Goal: Information Seeking & Learning: Learn about a topic

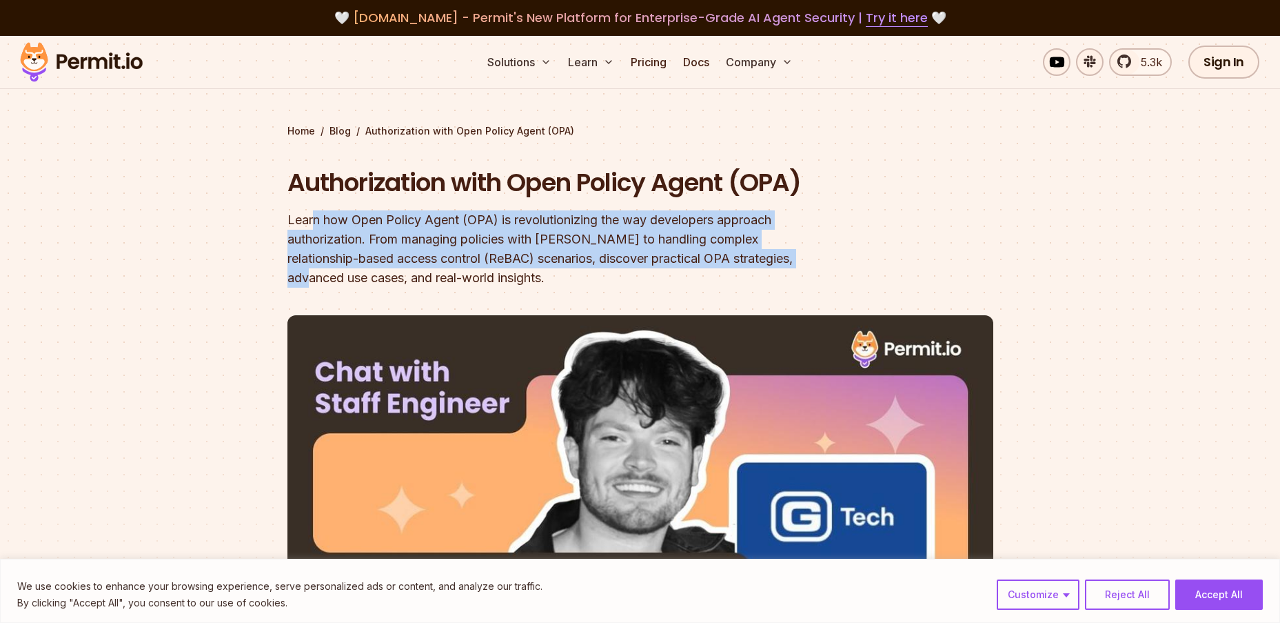
drag, startPoint x: 311, startPoint y: 220, endPoint x: 774, endPoint y: 254, distance: 463.8
click at [774, 254] on div "Learn how Open Policy Agent (OPA) is revolutionizing the way developers approac…" at bounding box center [551, 248] width 529 height 77
click at [593, 236] on div "Learn how Open Policy Agent (OPA) is revolutionizing the way developers approac…" at bounding box center [551, 248] width 529 height 77
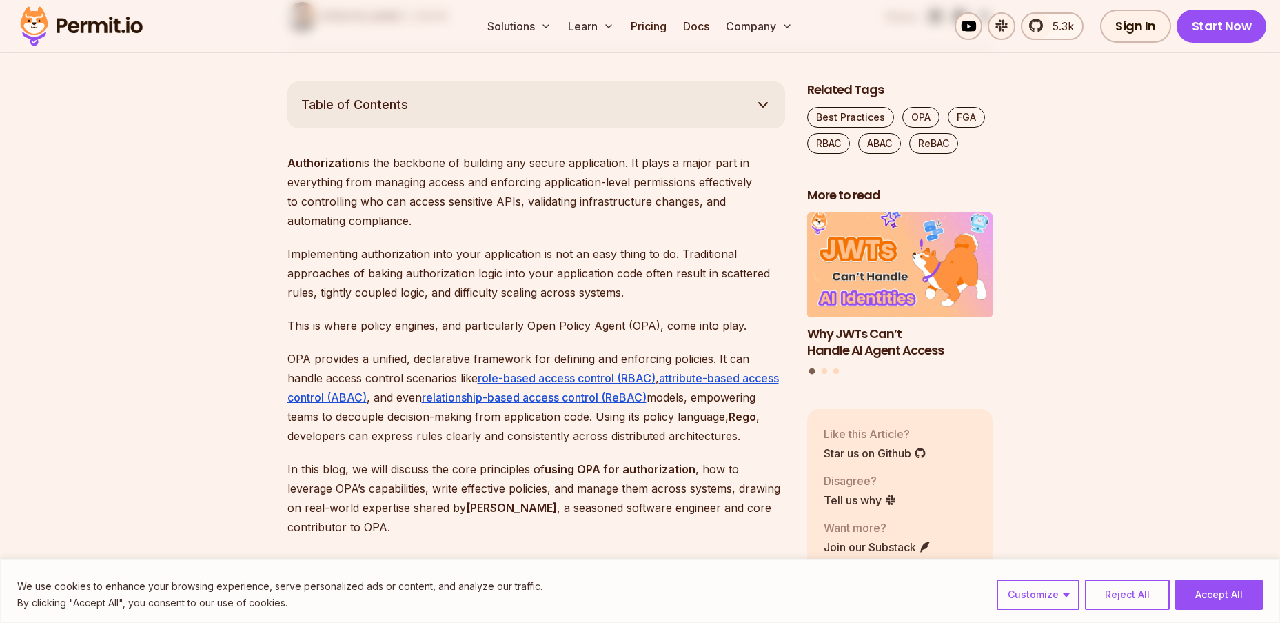
scroll to position [758, 0]
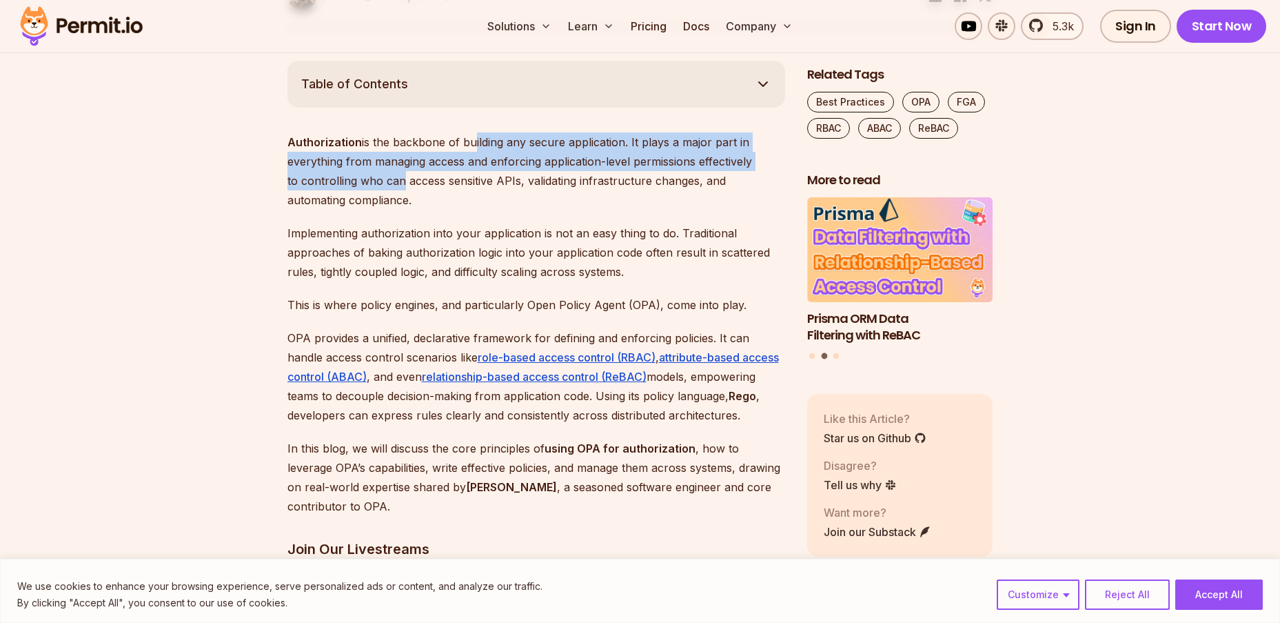
drag, startPoint x: 470, startPoint y: 144, endPoint x: 394, endPoint y: 190, distance: 88.8
click at [394, 190] on p "Authorization is the backbone of building any secure application. It plays a ma…" at bounding box center [536, 170] width 498 height 77
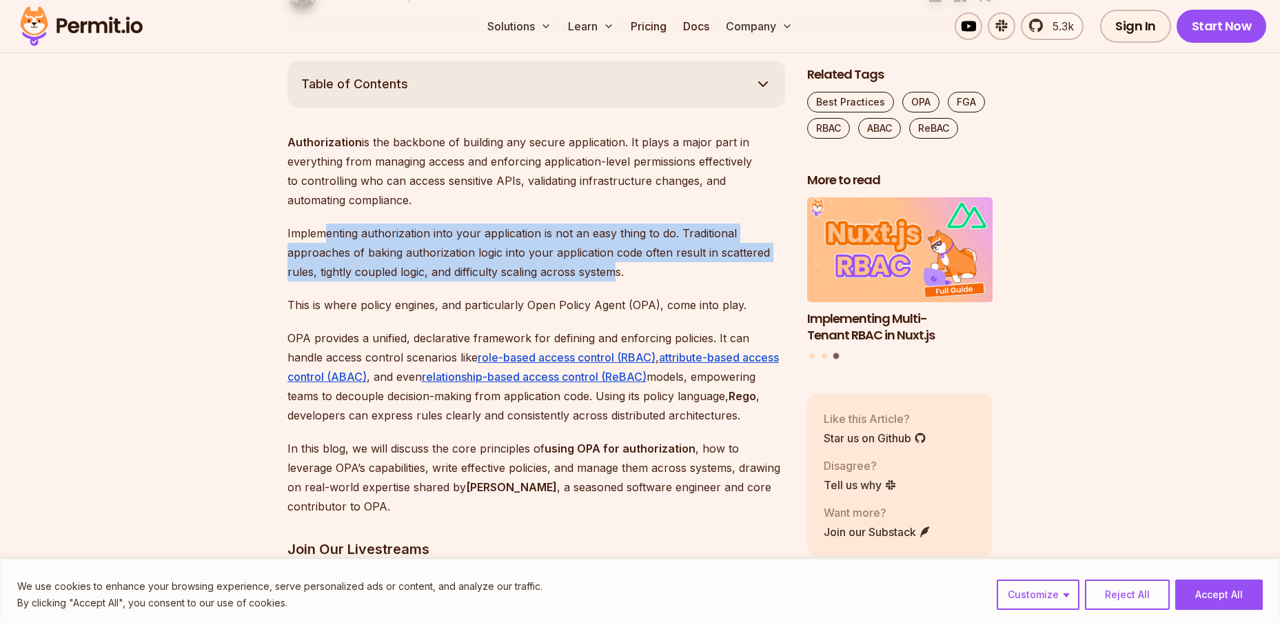
drag, startPoint x: 328, startPoint y: 234, endPoint x: 613, endPoint y: 266, distance: 286.6
click at [613, 266] on p "Implementing authorization into your application is not an easy thing to do. Tr…" at bounding box center [536, 252] width 498 height 58
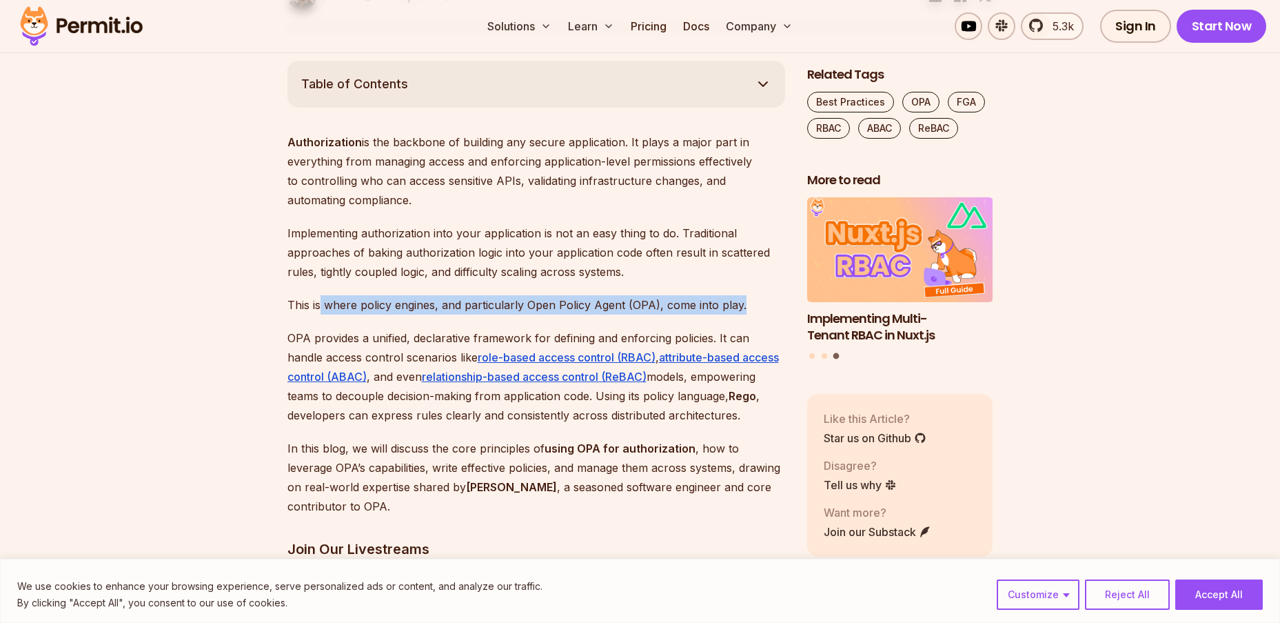
drag, startPoint x: 321, startPoint y: 303, endPoint x: 746, endPoint y: 305, distance: 424.7
click at [746, 305] on p "This is where policy engines, and particularly Open Policy Agent (OPA), come in…" at bounding box center [536, 304] width 498 height 19
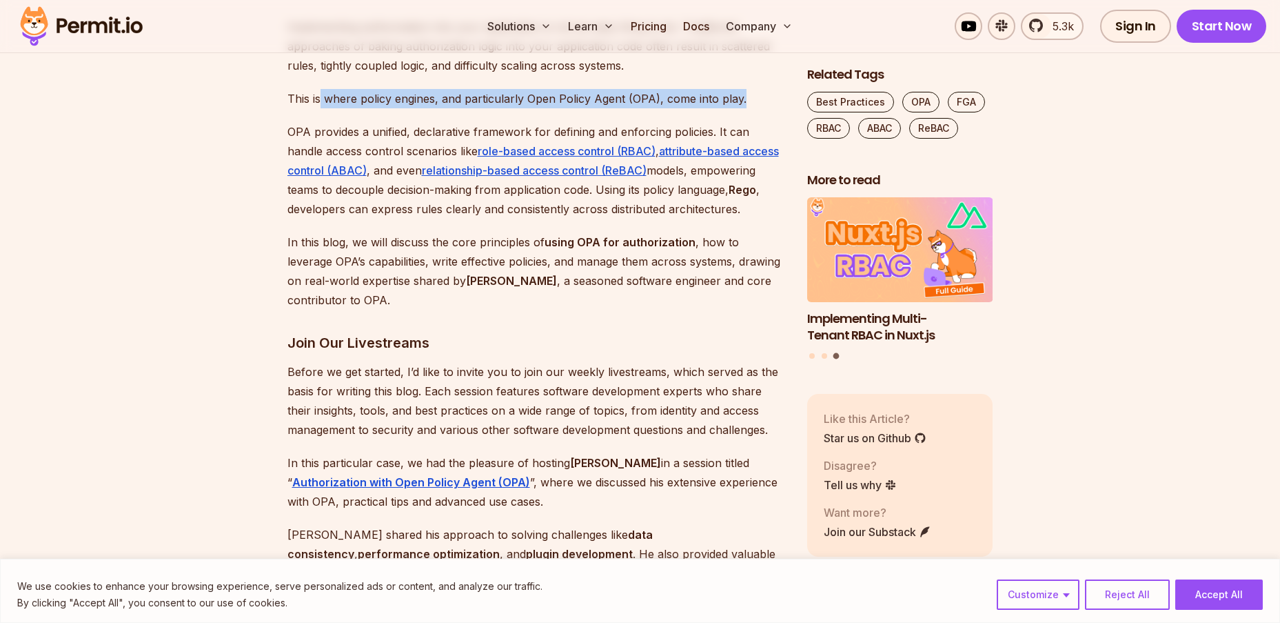
scroll to position [965, 0]
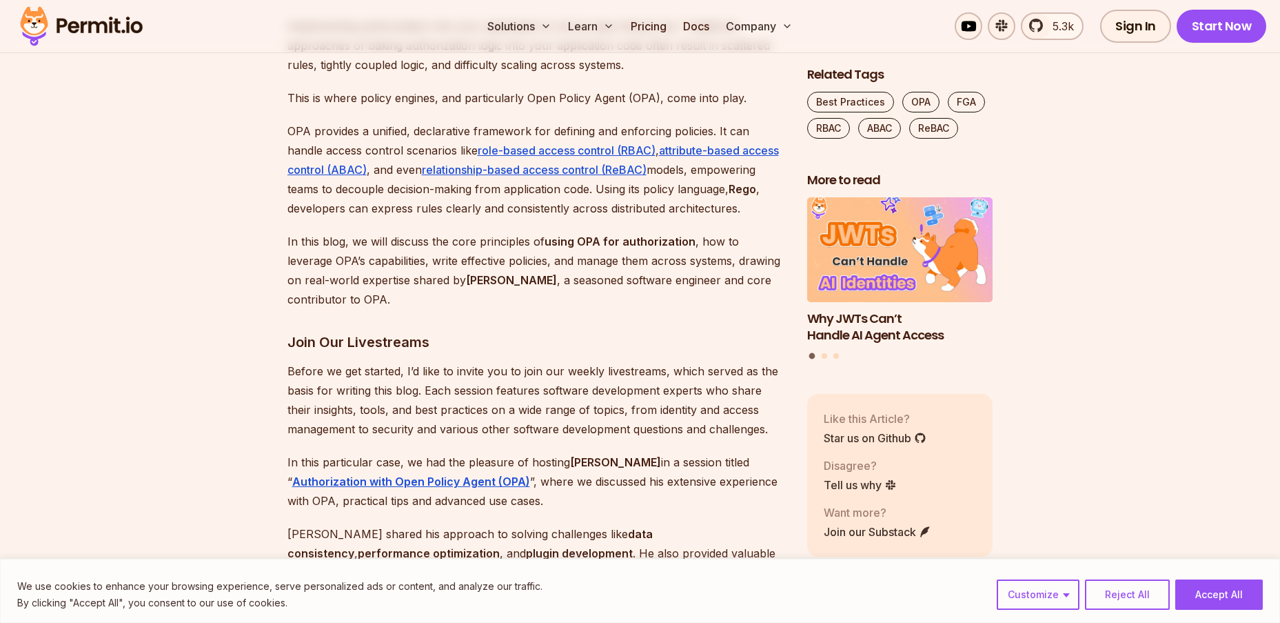
click at [366, 125] on p "OPA provides a unified, declarative framework for defining and enforcing polici…" at bounding box center [536, 169] width 498 height 97
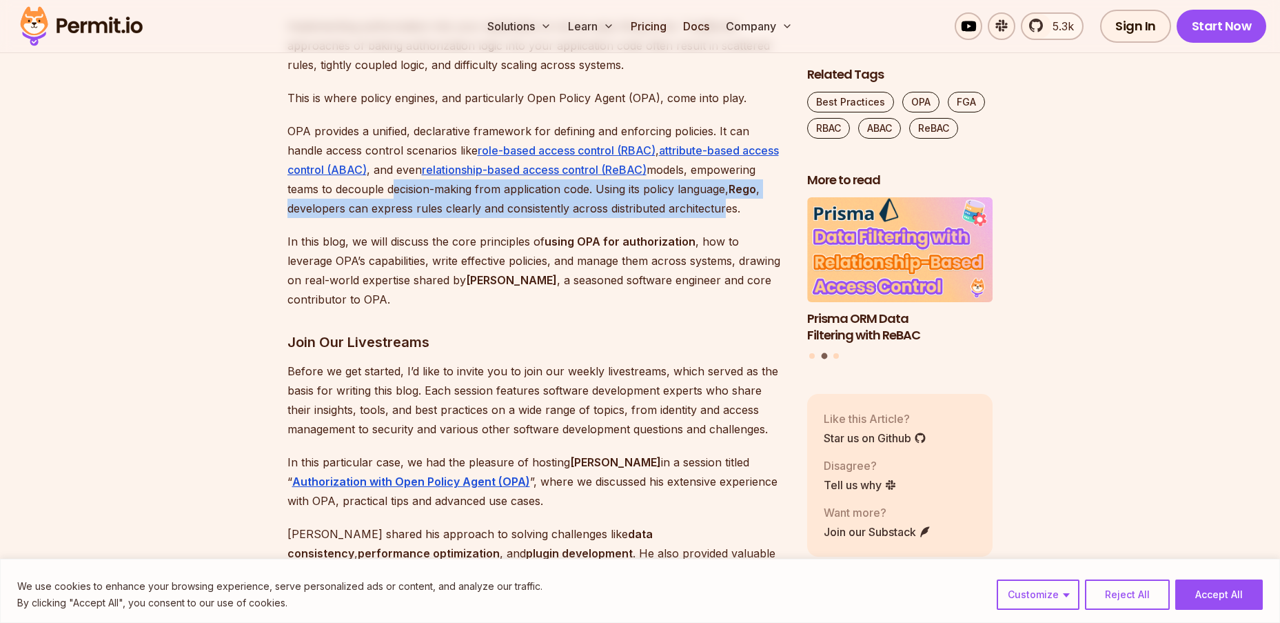
drag, startPoint x: 387, startPoint y: 190, endPoint x: 722, endPoint y: 202, distance: 335.3
click at [722, 202] on p "OPA provides a unified, declarative framework for defining and enforcing polici…" at bounding box center [536, 169] width 498 height 97
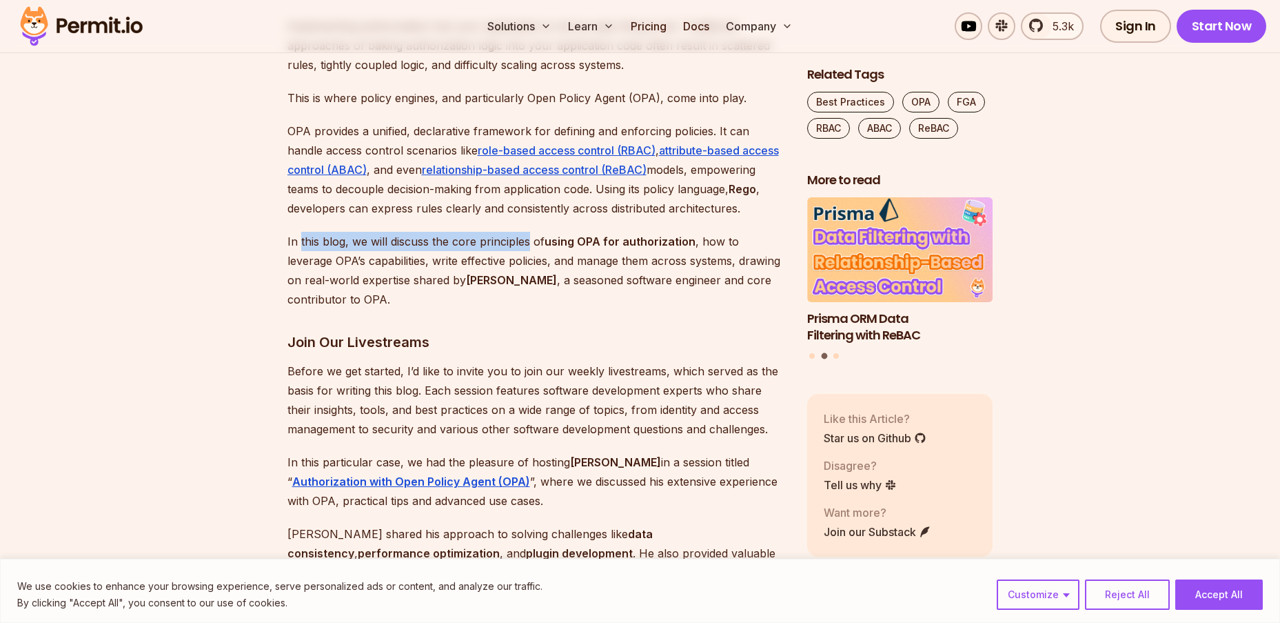
drag, startPoint x: 300, startPoint y: 242, endPoint x: 526, endPoint y: 245, distance: 226.2
click at [526, 245] on p "In this blog, we will discuss the core principles of using OPA for authorizatio…" at bounding box center [536, 270] width 498 height 77
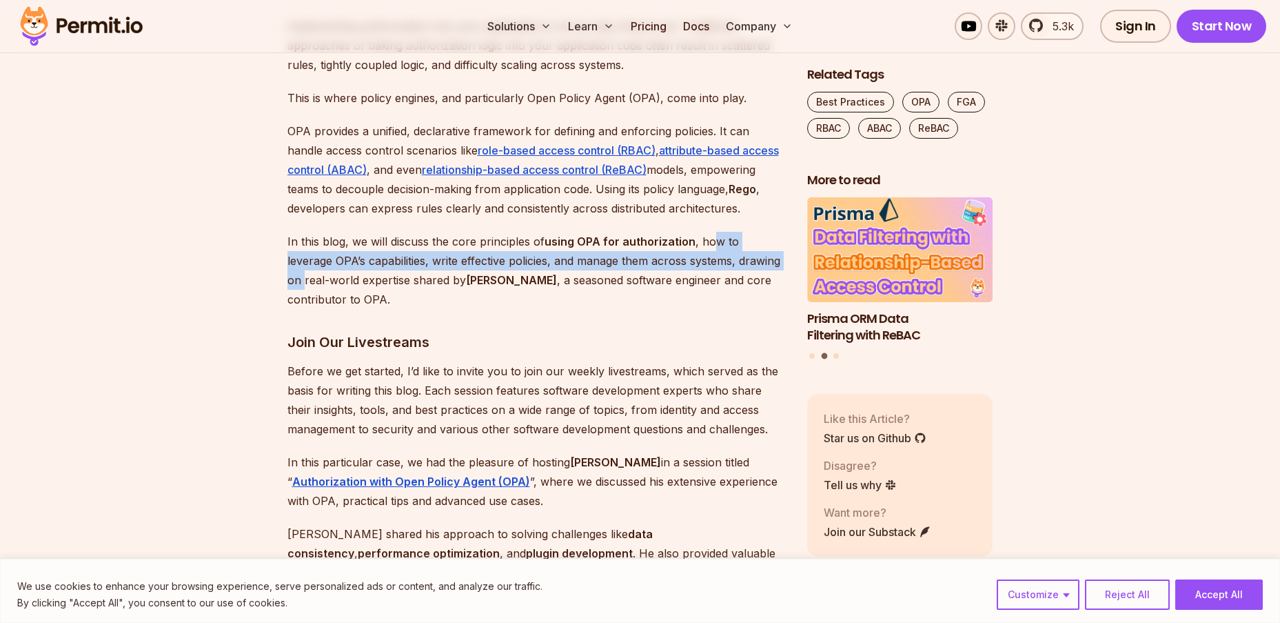
drag, startPoint x: 714, startPoint y: 241, endPoint x: 753, endPoint y: 258, distance: 42.3
click at [753, 258] on p "In this blog, we will discuss the core principles of using OPA for authorizatio…" at bounding box center [536, 270] width 498 height 77
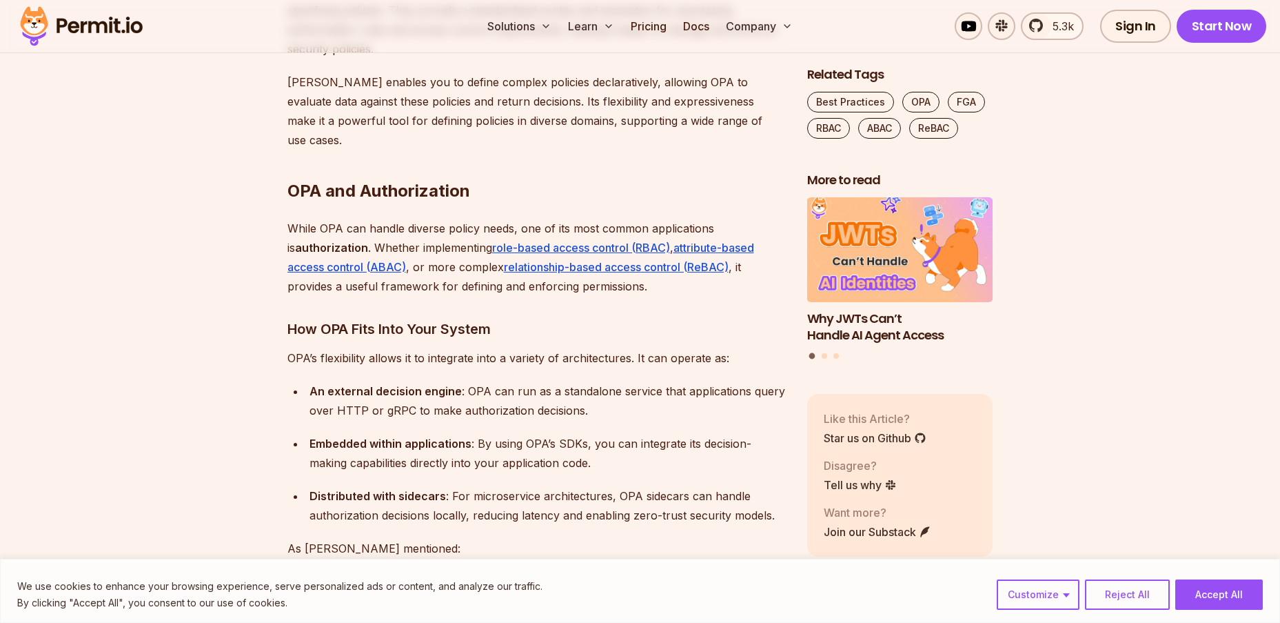
scroll to position [2344, 0]
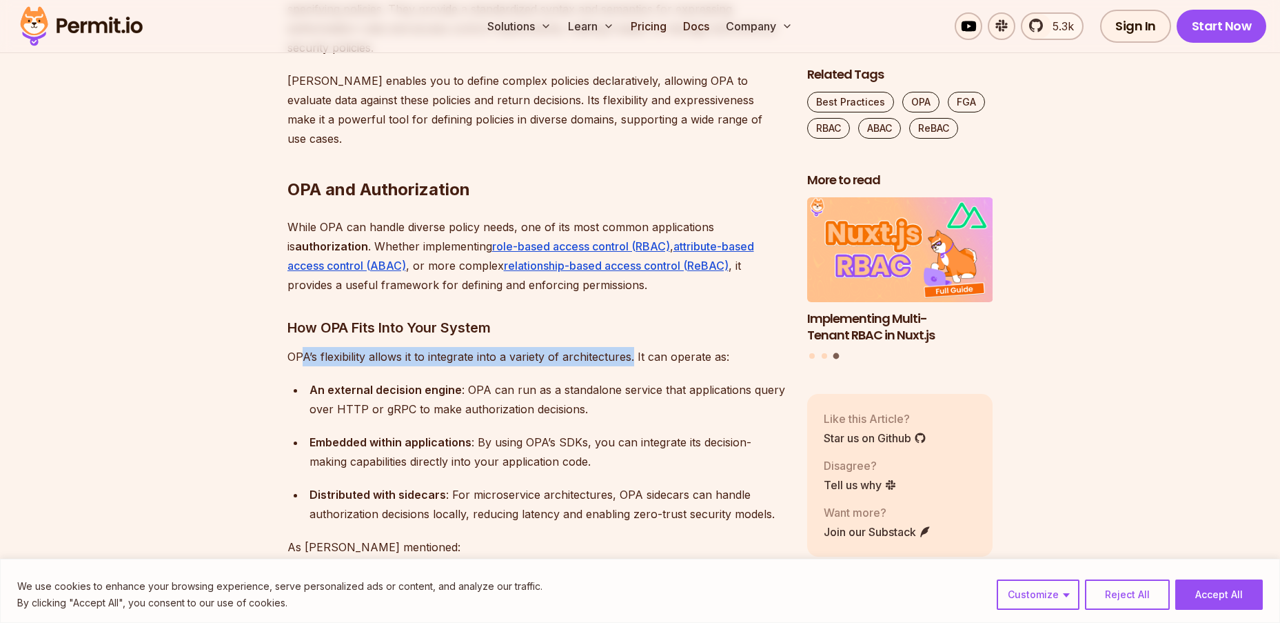
drag, startPoint x: 332, startPoint y: 325, endPoint x: 631, endPoint y: 321, distance: 299.2
click at [631, 347] on p "OPA’s flexibility allows it to integrate into a variety of architectures. It ca…" at bounding box center [536, 356] width 498 height 19
click at [624, 347] on p "OPA’s flexibility allows it to integrate into a variety of architectures. It ca…" at bounding box center [536, 356] width 498 height 19
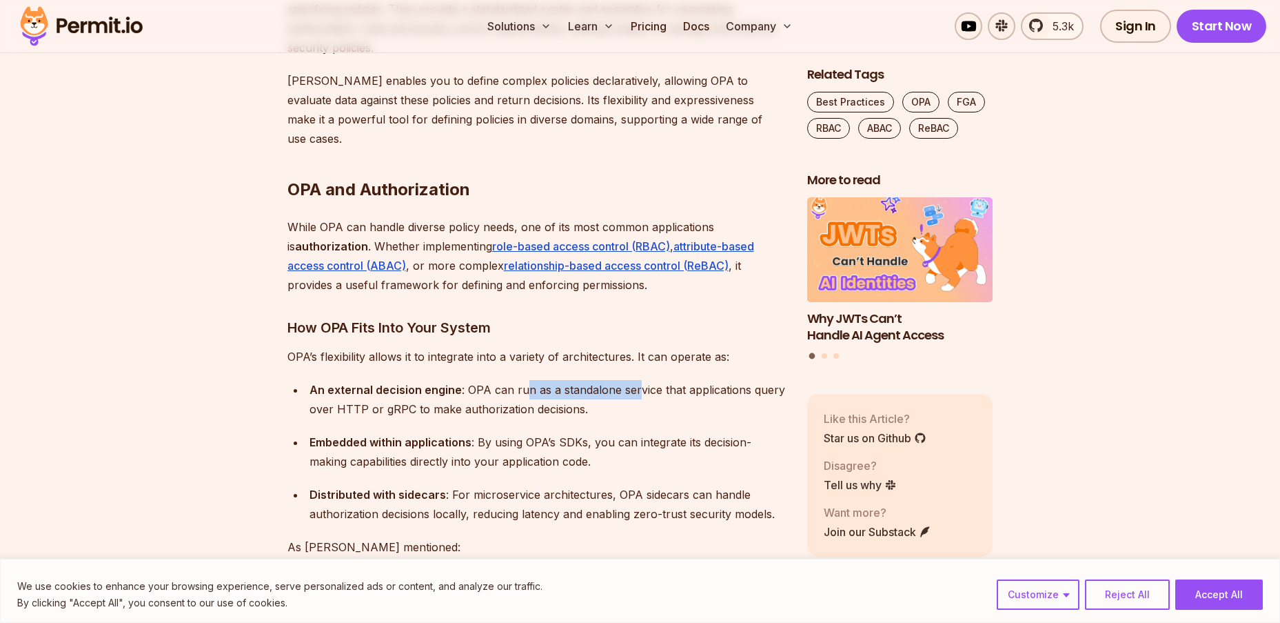
drag, startPoint x: 522, startPoint y: 354, endPoint x: 636, endPoint y: 356, distance: 113.8
click at [636, 380] on div "An external decision engine : OPA can run as a standalone service that applicat…" at bounding box center [548, 399] width 476 height 39
click at [544, 380] on div "An external decision engine : OPA can run as a standalone service that applicat…" at bounding box center [548, 399] width 476 height 39
click at [441, 435] on strong "Embedded within applications" at bounding box center [391, 442] width 162 height 14
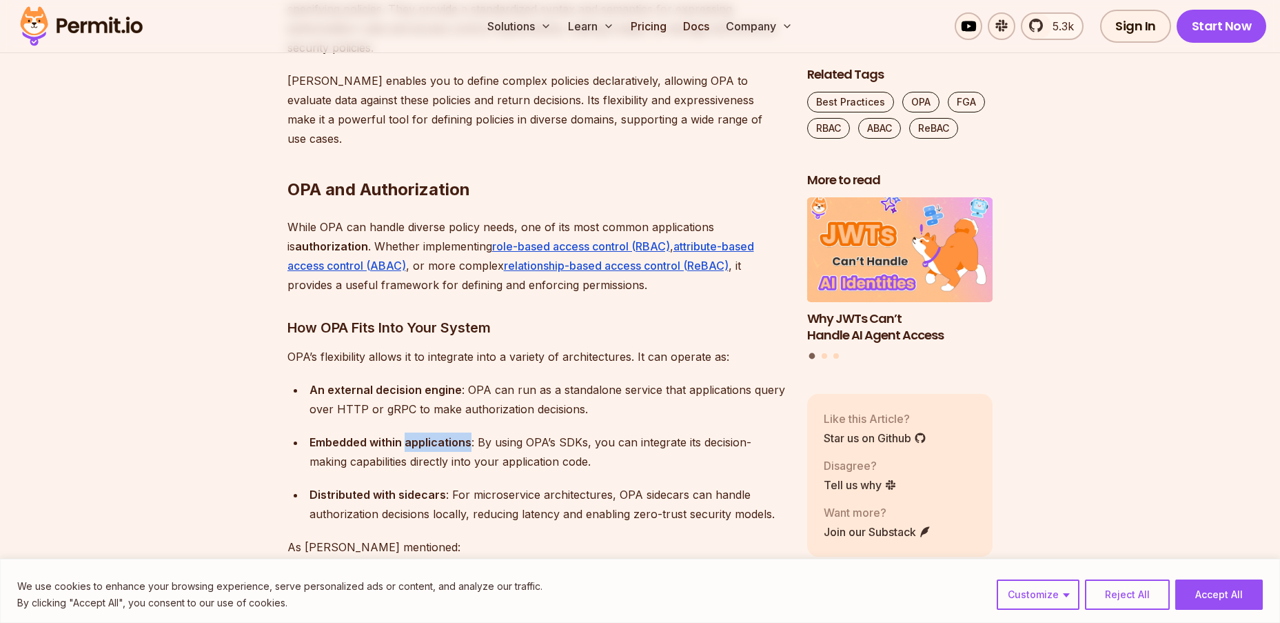
click at [441, 435] on strong "Embedded within applications" at bounding box center [391, 442] width 162 height 14
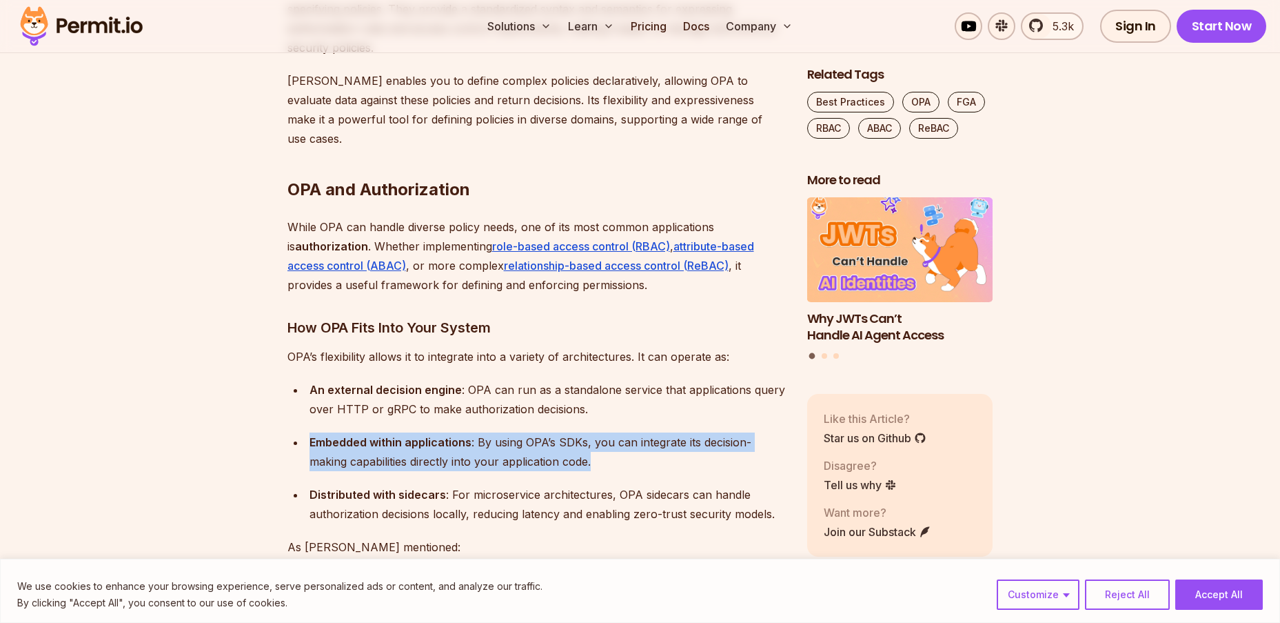
click at [441, 435] on strong "Embedded within applications" at bounding box center [391, 442] width 162 height 14
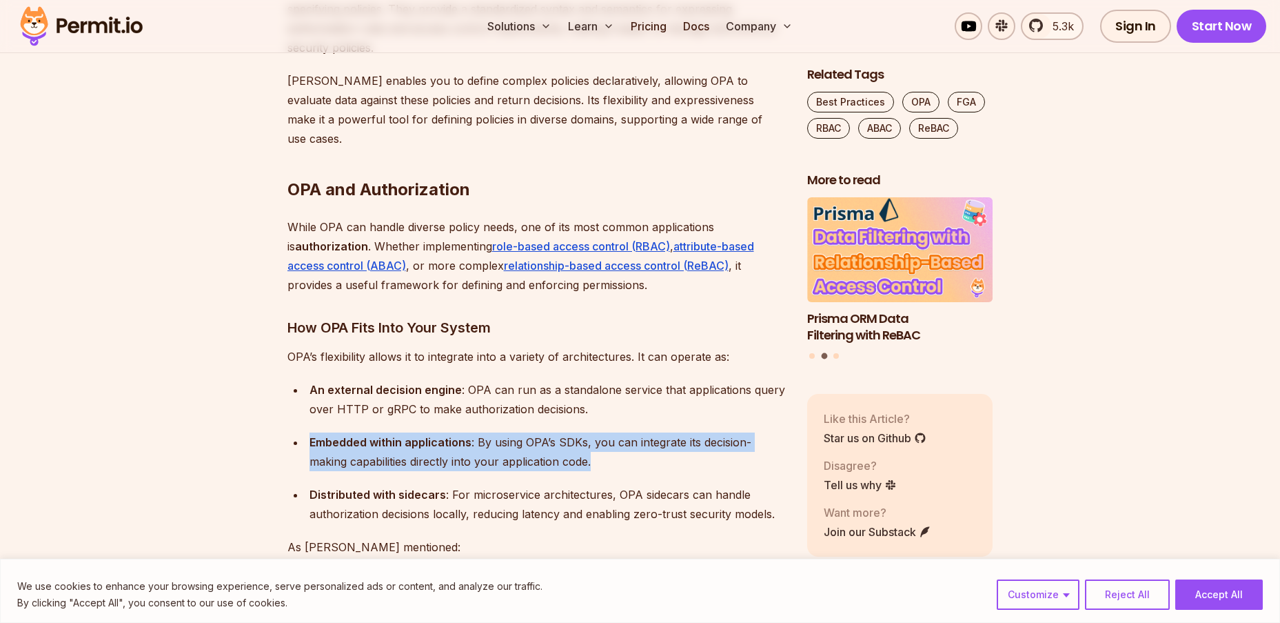
click at [441, 435] on strong "Embedded within applications" at bounding box center [391, 442] width 162 height 14
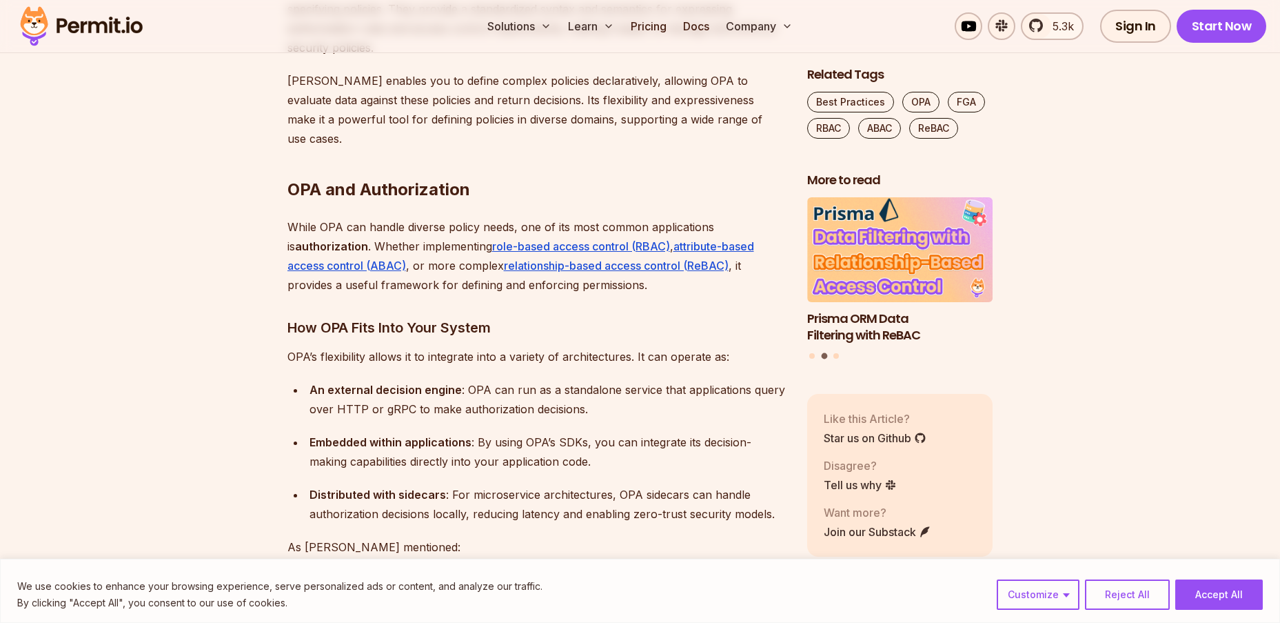
click at [441, 435] on strong "Embedded within applications" at bounding box center [391, 442] width 162 height 14
click at [540, 432] on div "Embedded within applications : By using OPA’s SDKs, you can integrate its decis…" at bounding box center [548, 451] width 476 height 39
click at [539, 432] on div "Embedded within applications : By using OPA’s SDKs, you can integrate its decis…" at bounding box center [548, 451] width 476 height 39
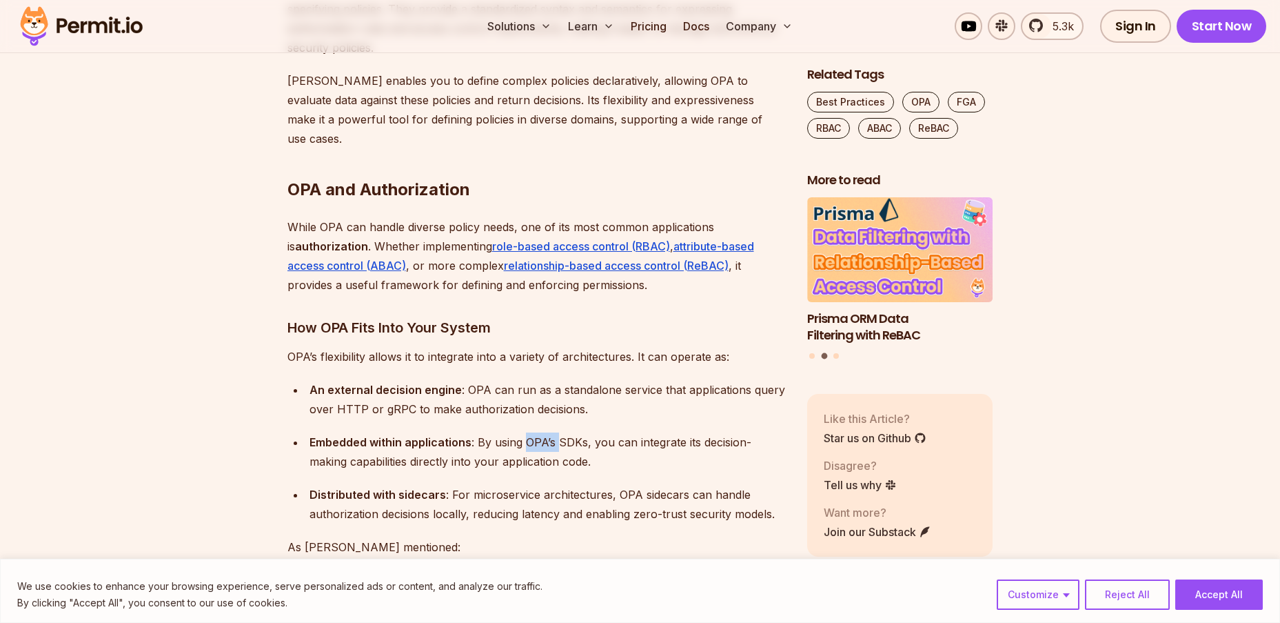
click at [539, 432] on div "Embedded within applications : By using OPA’s SDKs, you can integrate its decis…" at bounding box center [548, 451] width 476 height 39
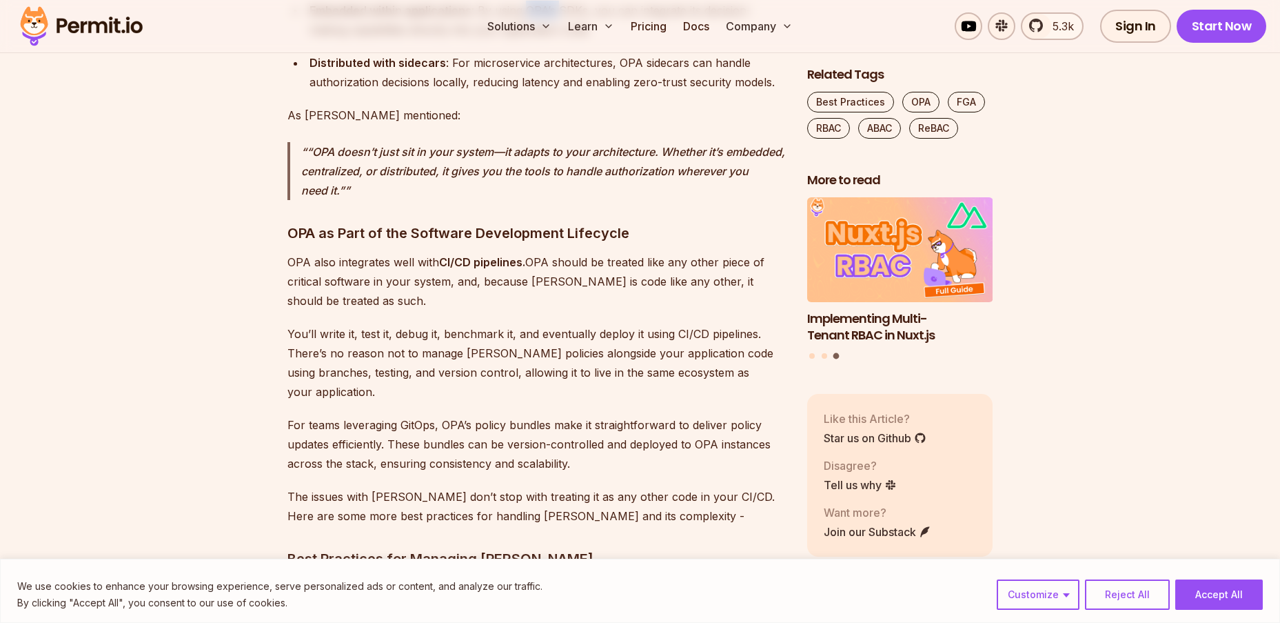
scroll to position [2896, 0]
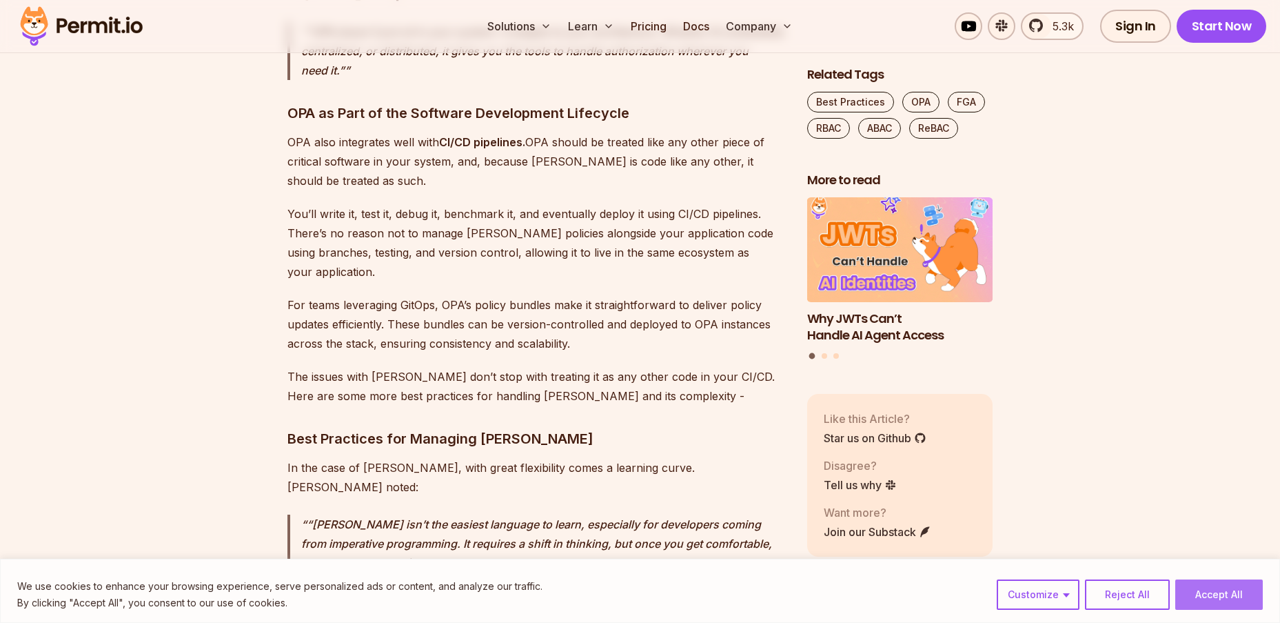
click at [1239, 592] on button "Accept All" at bounding box center [1219, 594] width 88 height 30
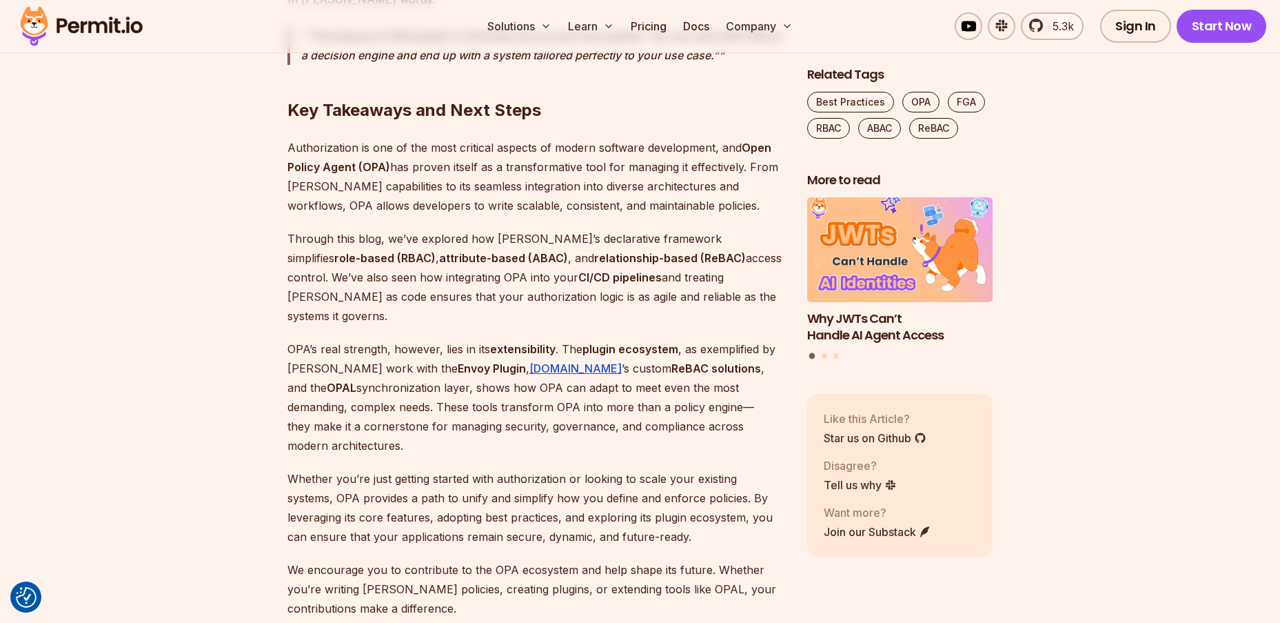
scroll to position [6687, 0]
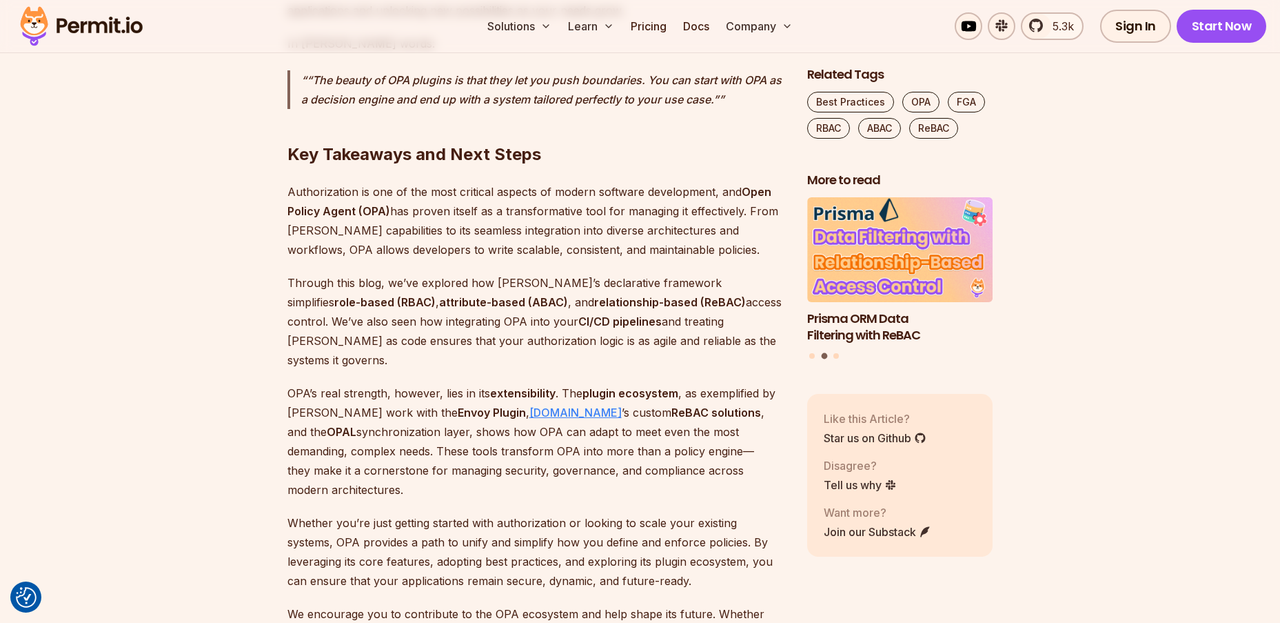
click at [529, 405] on link "Permit.io" at bounding box center [575, 412] width 92 height 14
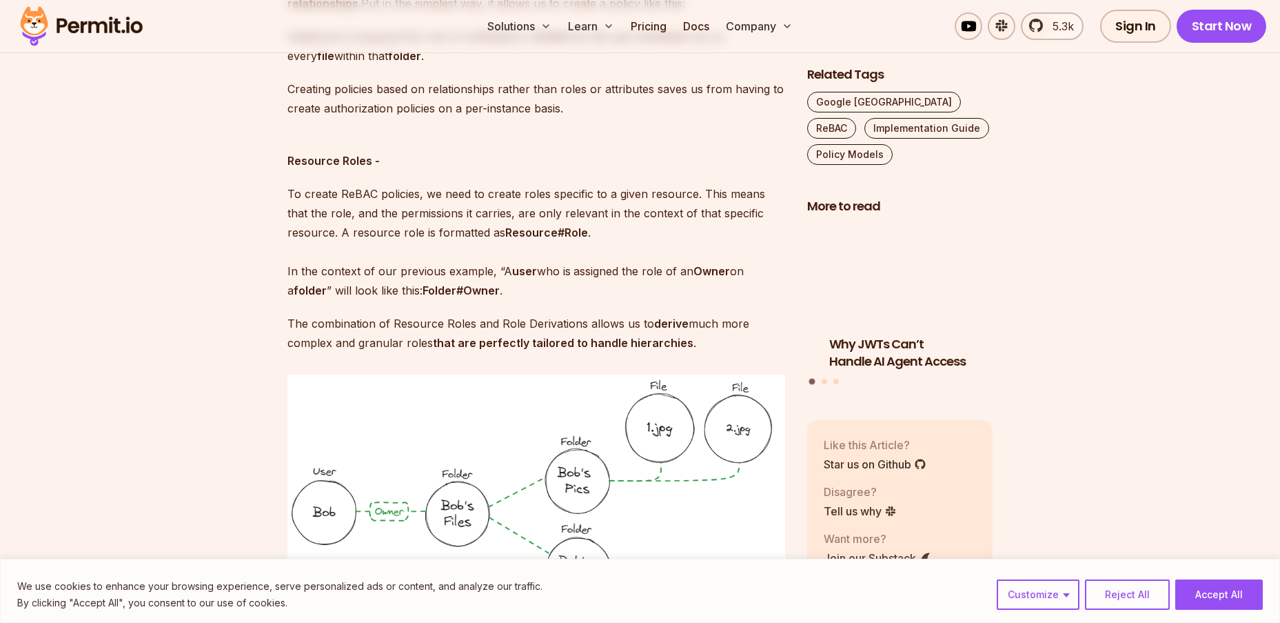
scroll to position [2413, 0]
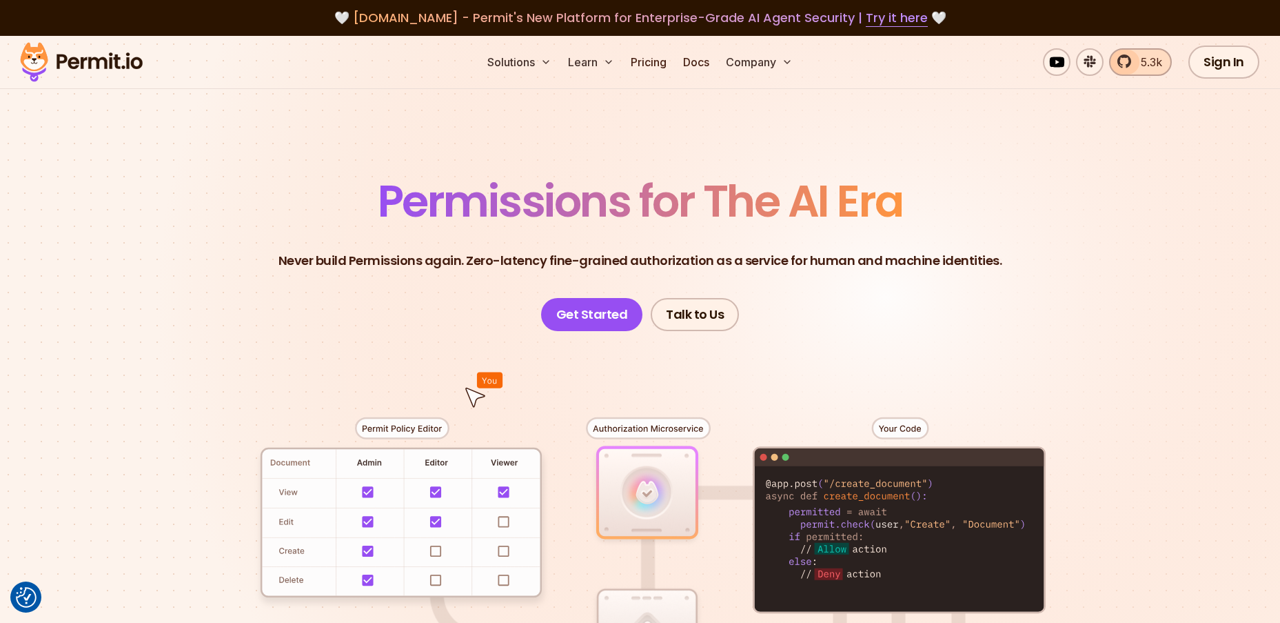
click at [1132, 63] on link "5.3k" at bounding box center [1140, 62] width 63 height 28
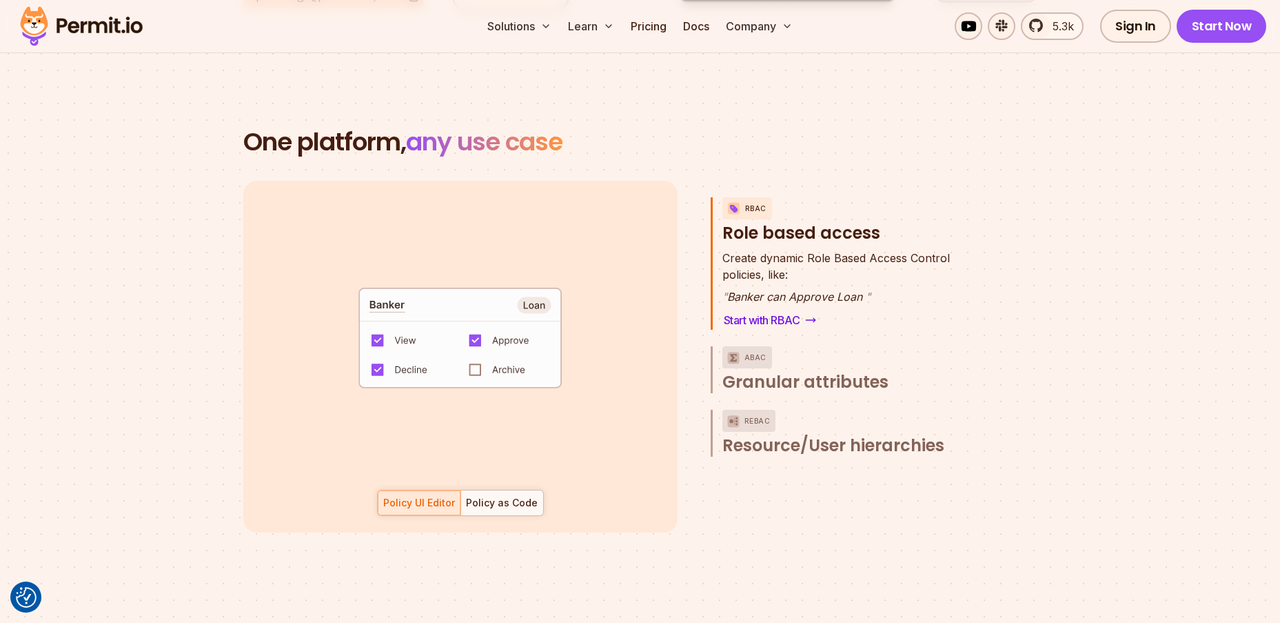
scroll to position [1930, 0]
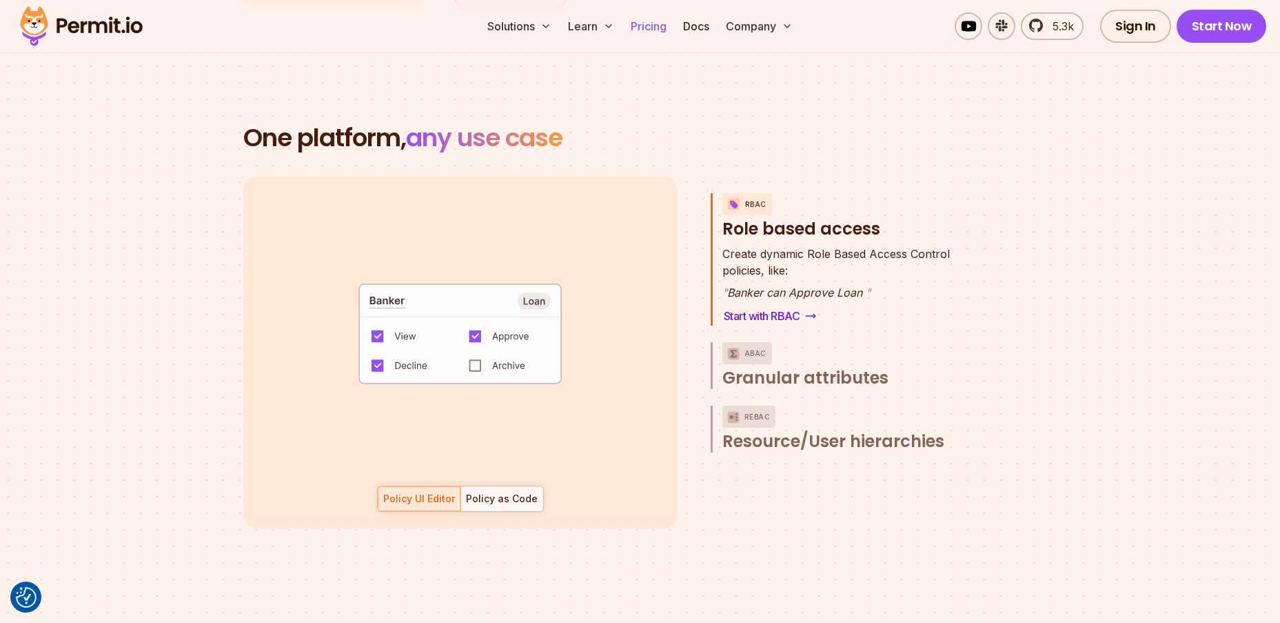
click at [647, 31] on link "Pricing" at bounding box center [648, 26] width 47 height 28
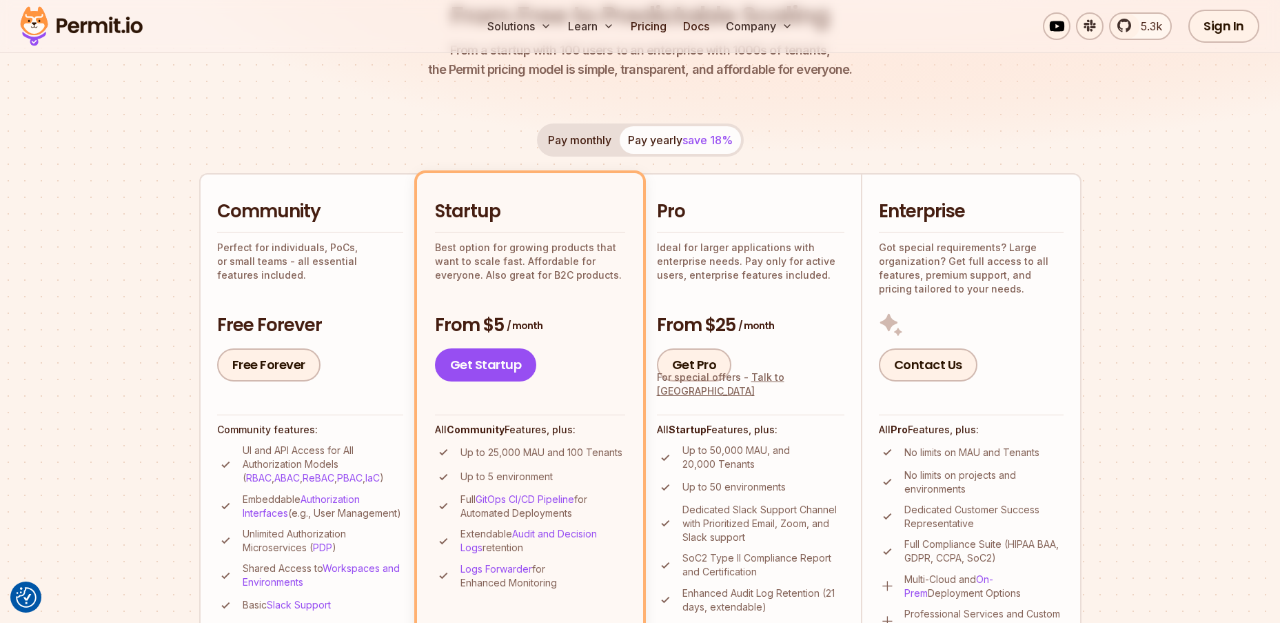
scroll to position [276, 0]
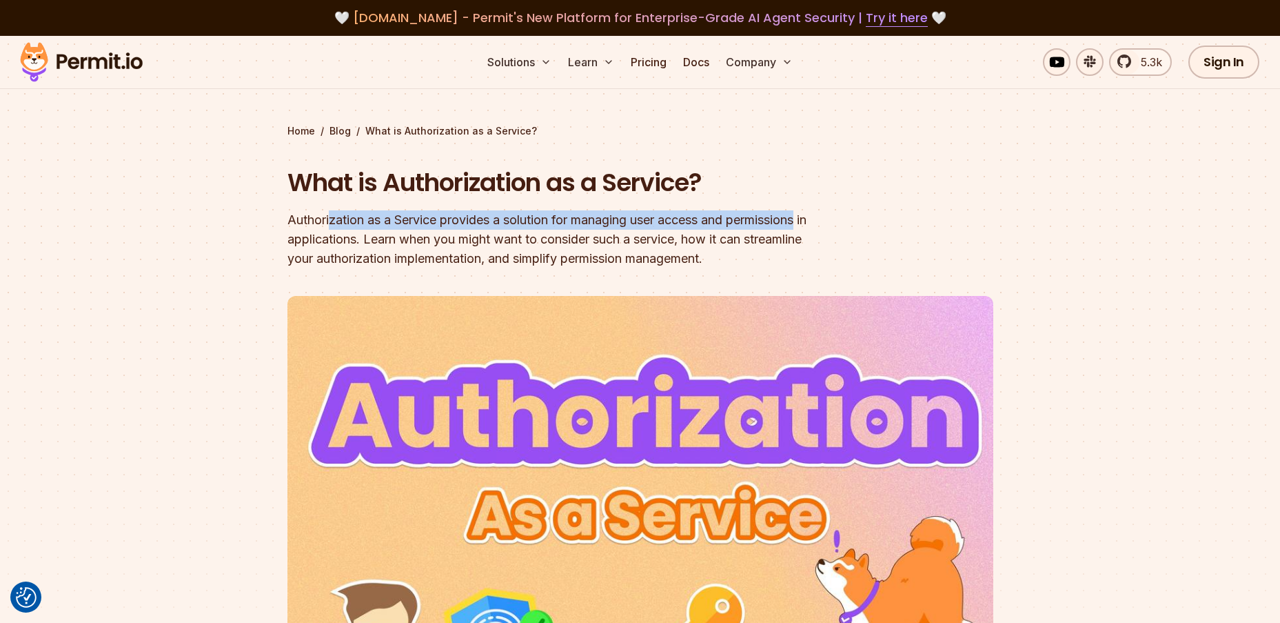
drag, startPoint x: 329, startPoint y: 219, endPoint x: 814, endPoint y: 216, distance: 485.4
click at [814, 216] on div "Authorization as a Service provides a solution for managing user access and per…" at bounding box center [551, 239] width 529 height 58
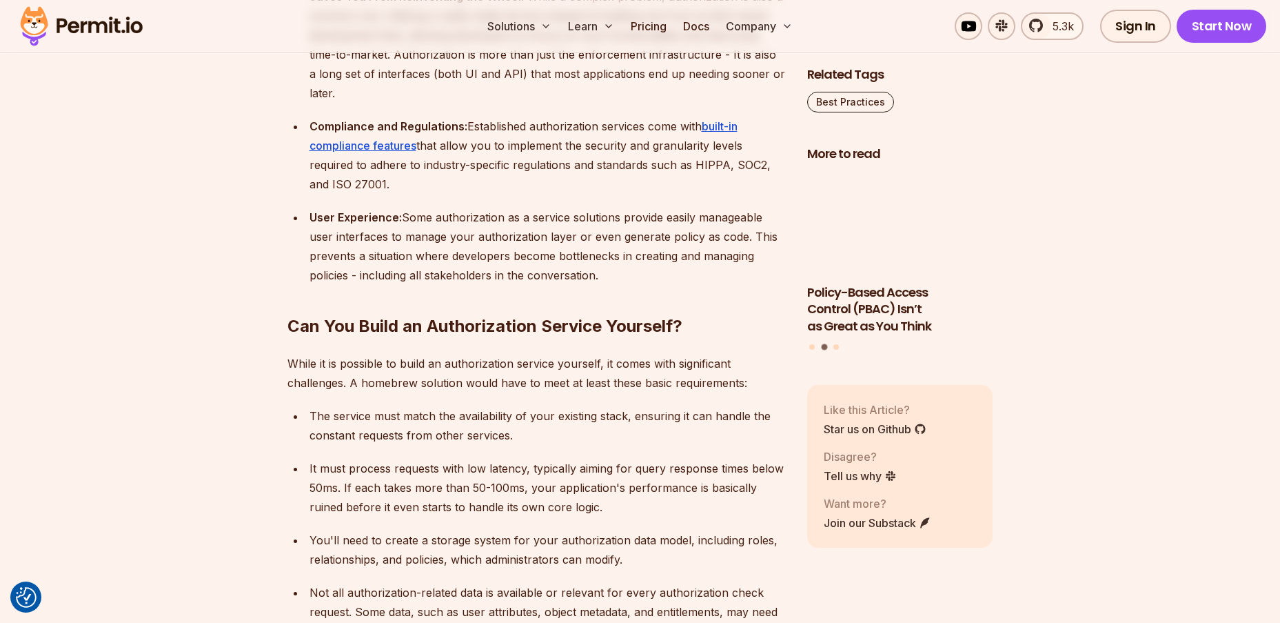
scroll to position [3102, 0]
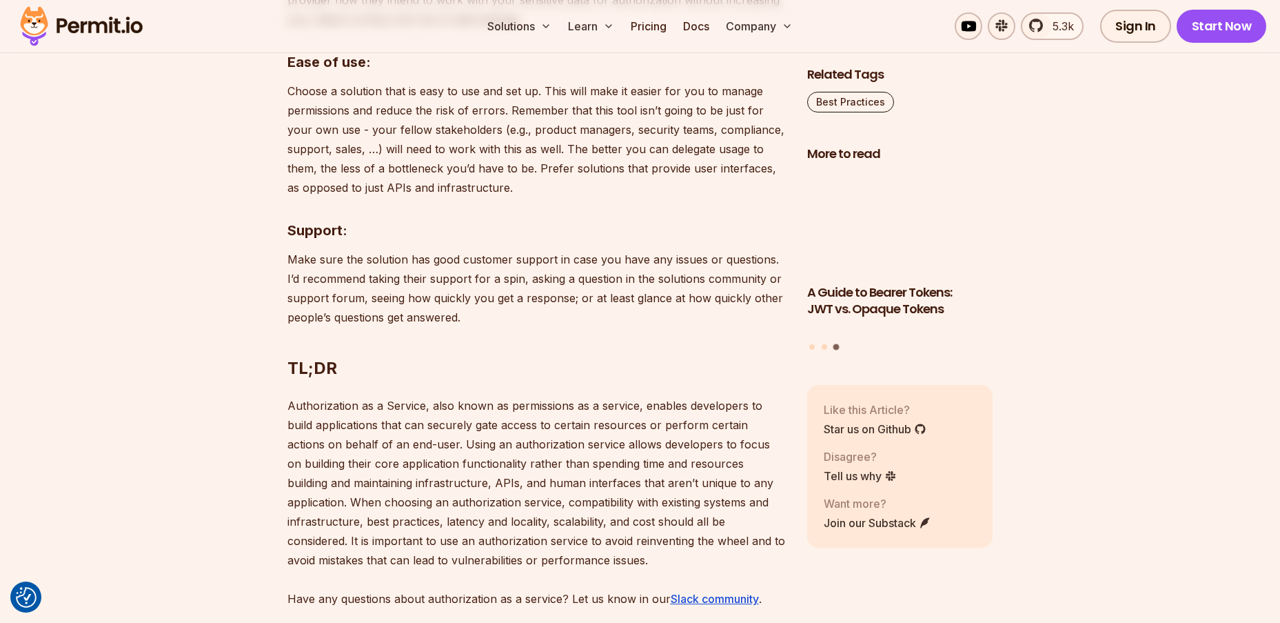
scroll to position [2827, 0]
